Goal: Transaction & Acquisition: Purchase product/service

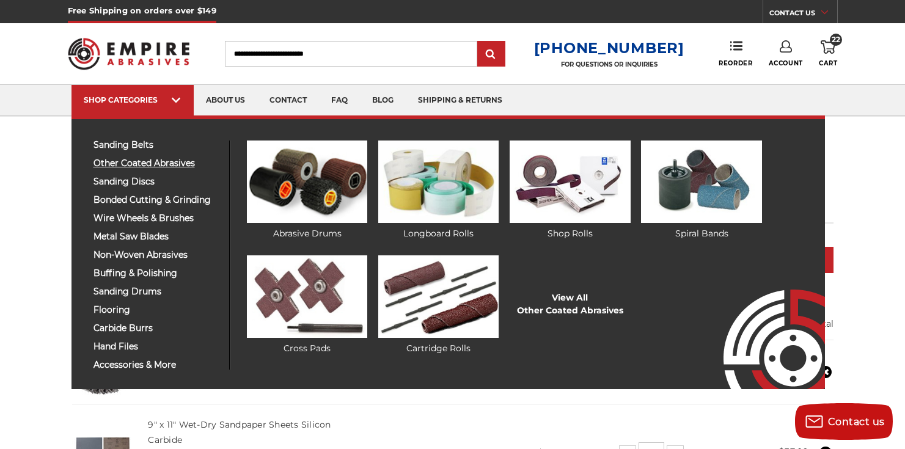
click at [150, 165] on span "other coated abrasives" at bounding box center [156, 163] width 126 height 9
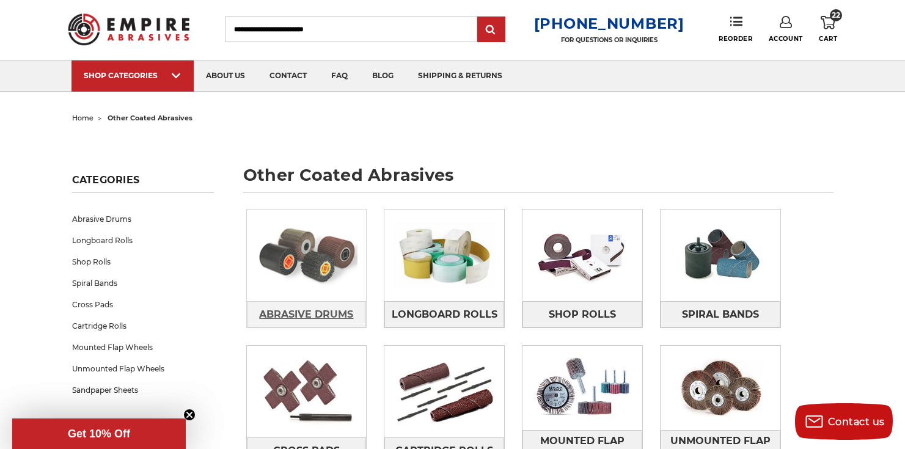
scroll to position [137, 0]
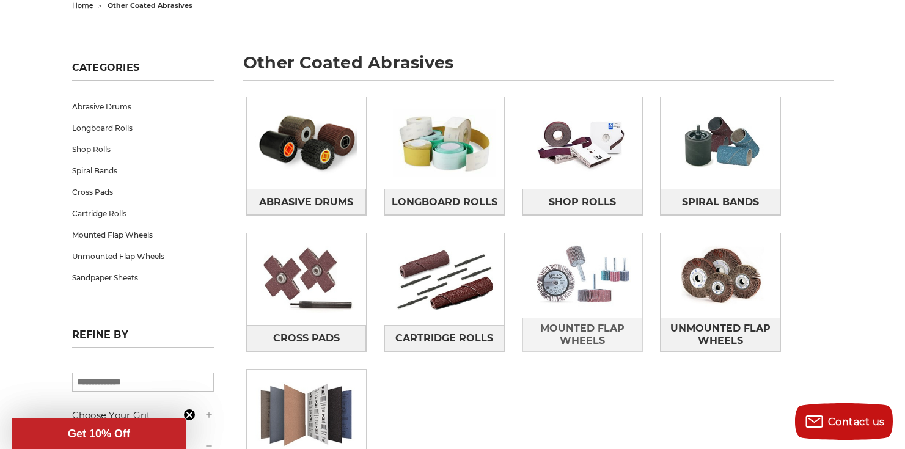
click at [568, 279] on img at bounding box center [582, 275] width 120 height 84
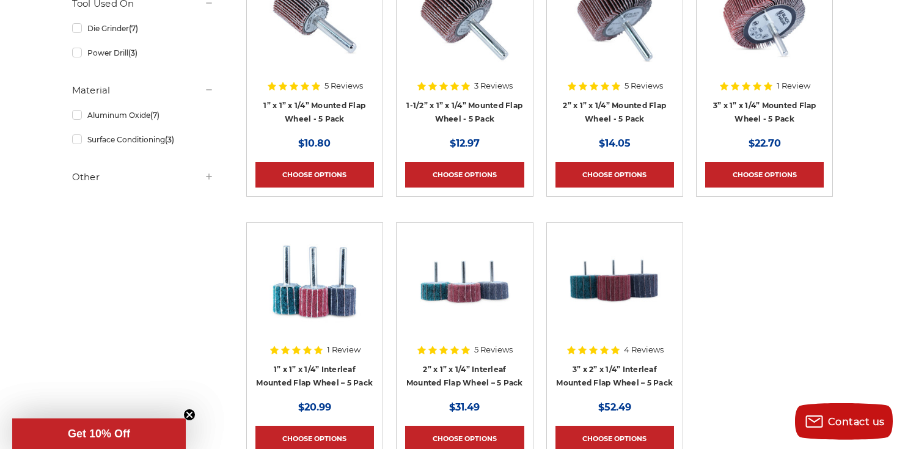
scroll to position [401, 0]
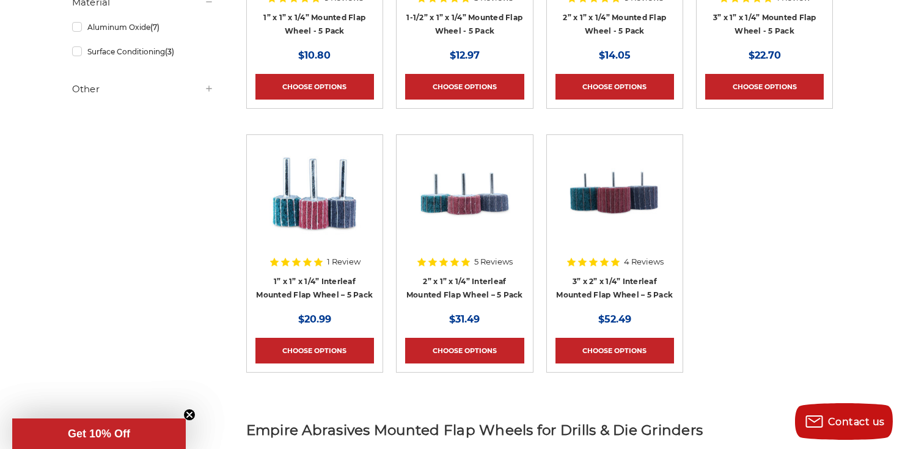
click at [479, 222] on img at bounding box center [464, 193] width 98 height 98
click at [474, 196] on img at bounding box center [464, 193] width 98 height 98
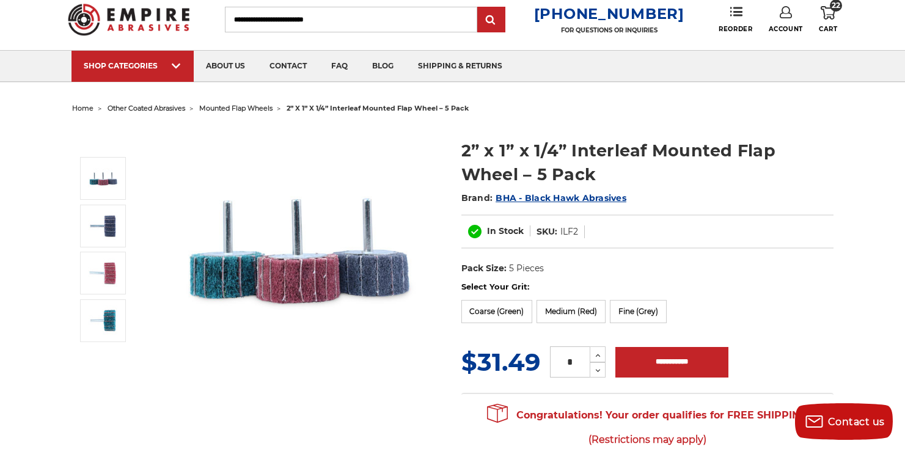
scroll to position [39, 0]
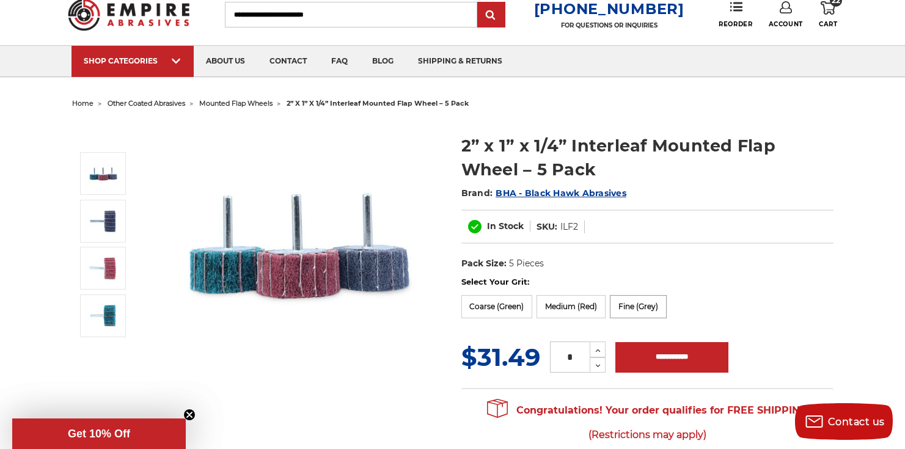
click at [654, 310] on label "Fine (Grey)" at bounding box center [638, 306] width 57 height 23
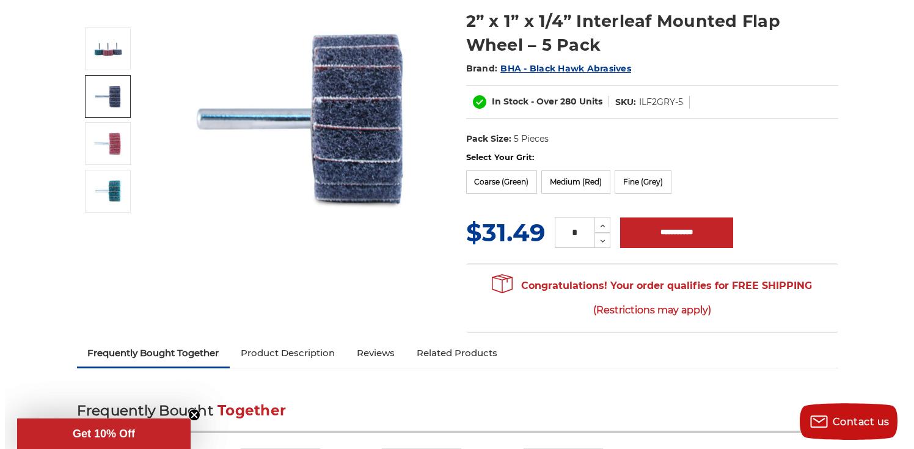
scroll to position [0, 0]
